Goal: Task Accomplishment & Management: Use online tool/utility

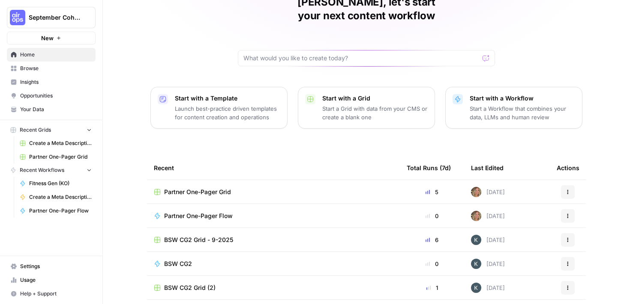
scroll to position [90, 0]
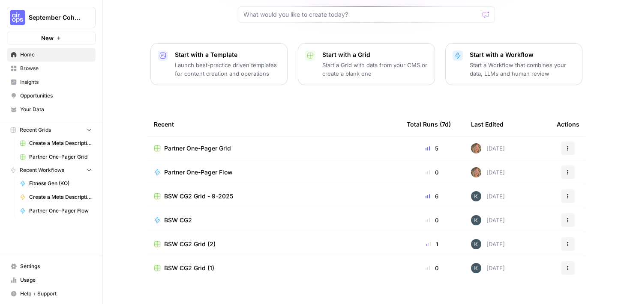
click at [224, 192] on span "BSW CG2 Grid - 9-2025" at bounding box center [198, 196] width 69 height 9
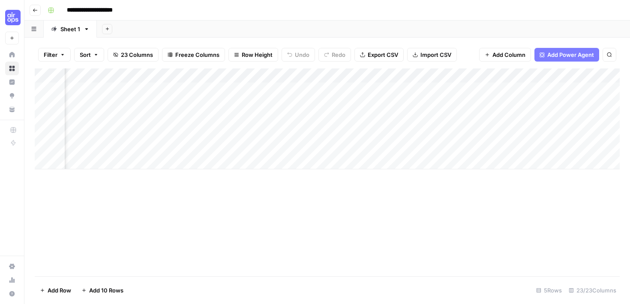
scroll to position [0, 123]
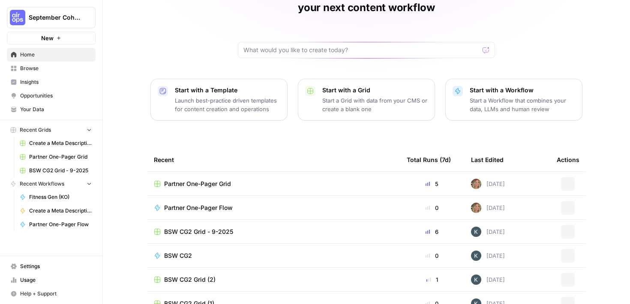
scroll to position [90, 0]
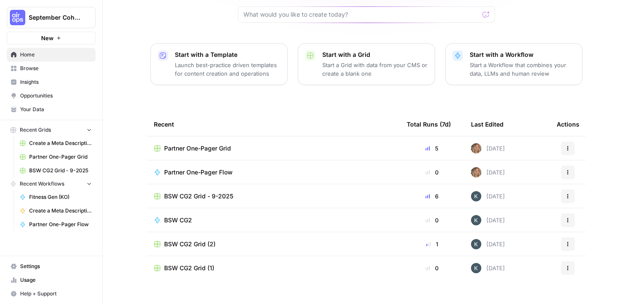
click at [306, 144] on div "Partner One-Pager Grid" at bounding box center [273, 148] width 239 height 9
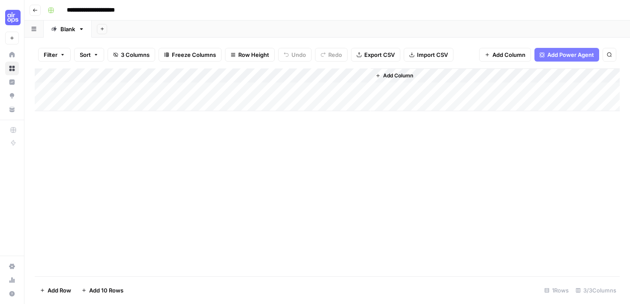
click at [385, 81] on button "Add Column" at bounding box center [394, 75] width 45 height 11
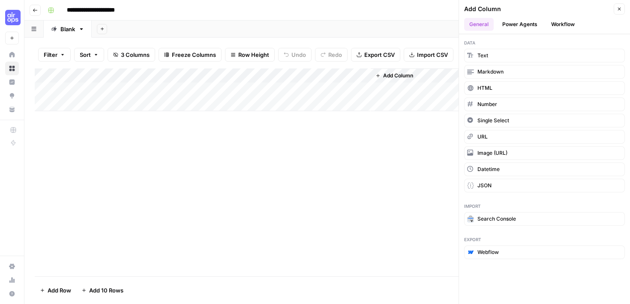
click at [522, 27] on button "Power Agents" at bounding box center [519, 24] width 45 height 13
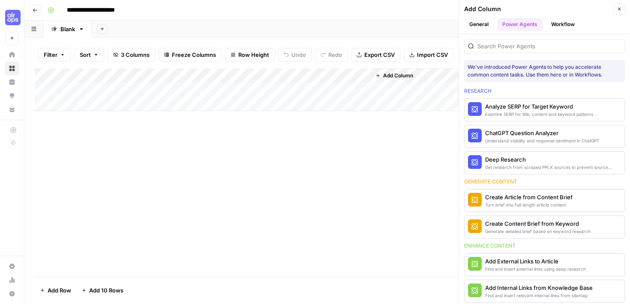
click at [559, 22] on button "Workflow" at bounding box center [563, 24] width 34 height 13
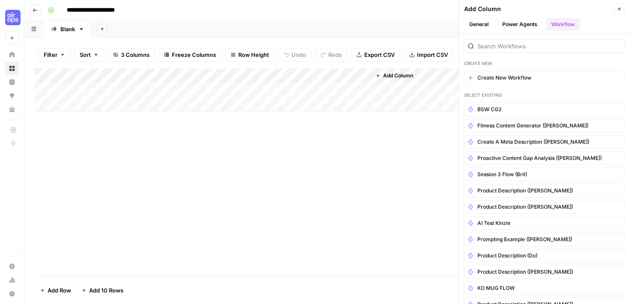
click at [526, 24] on button "Power Agents" at bounding box center [519, 24] width 45 height 13
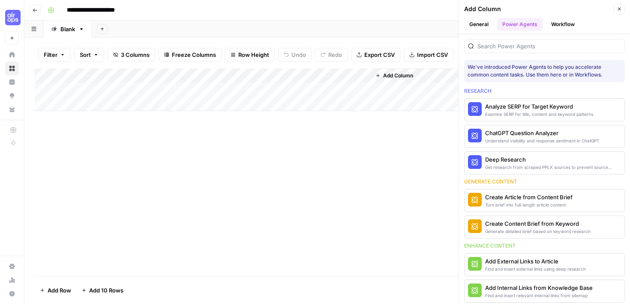
click at [483, 27] on button "General" at bounding box center [479, 24] width 30 height 13
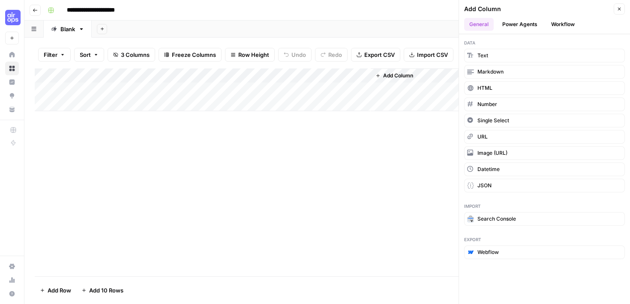
click at [420, 197] on div "Add Column" at bounding box center [327, 173] width 585 height 208
click at [621, 7] on icon "button" at bounding box center [618, 8] width 5 height 5
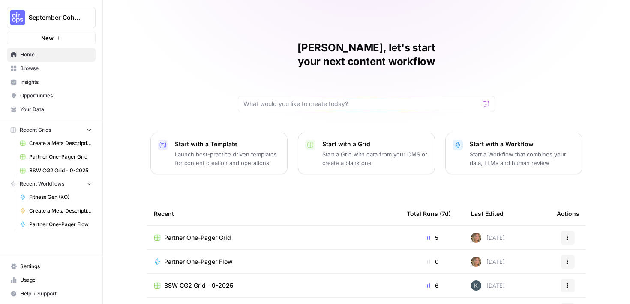
click at [31, 56] on span "Home" at bounding box center [56, 55] width 72 height 8
click at [87, 129] on icon "button" at bounding box center [89, 130] width 6 height 6
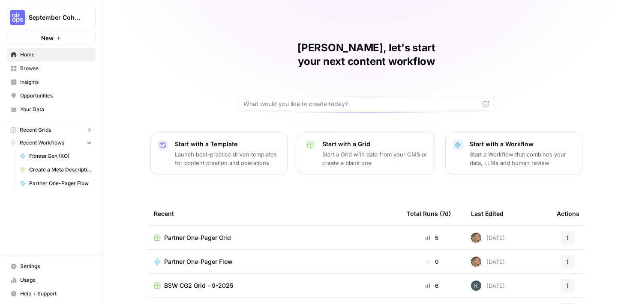
click at [90, 141] on icon "button" at bounding box center [89, 143] width 6 height 6
